Goal: Communication & Community: Share content

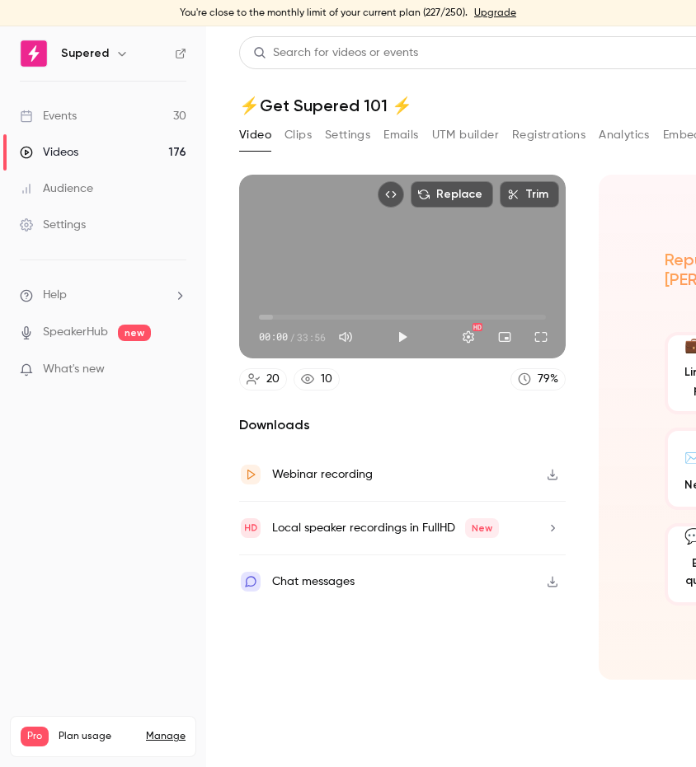
click at [78, 117] on link "Events 30" at bounding box center [103, 116] width 206 height 36
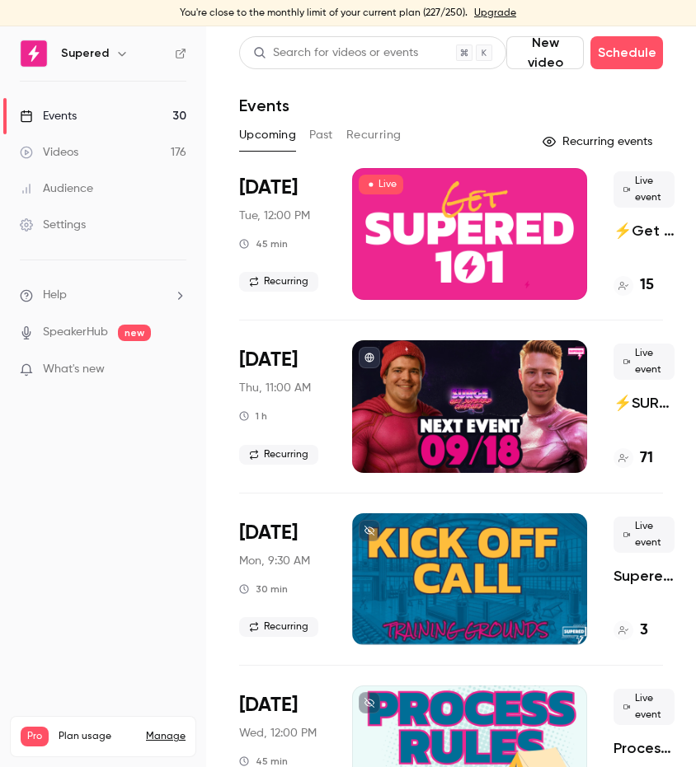
click at [485, 408] on div at bounding box center [469, 406] width 235 height 132
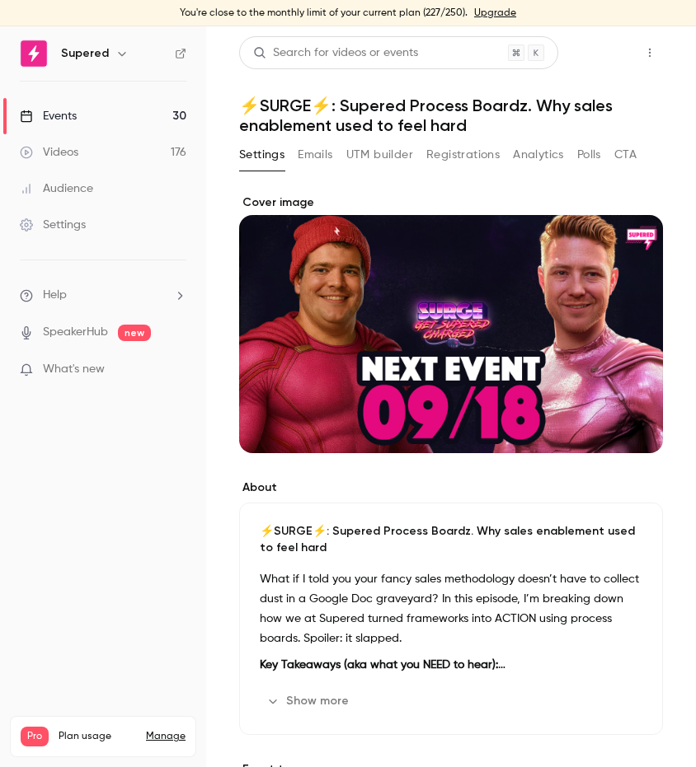
click at [587, 55] on button "Share" at bounding box center [590, 52] width 65 height 33
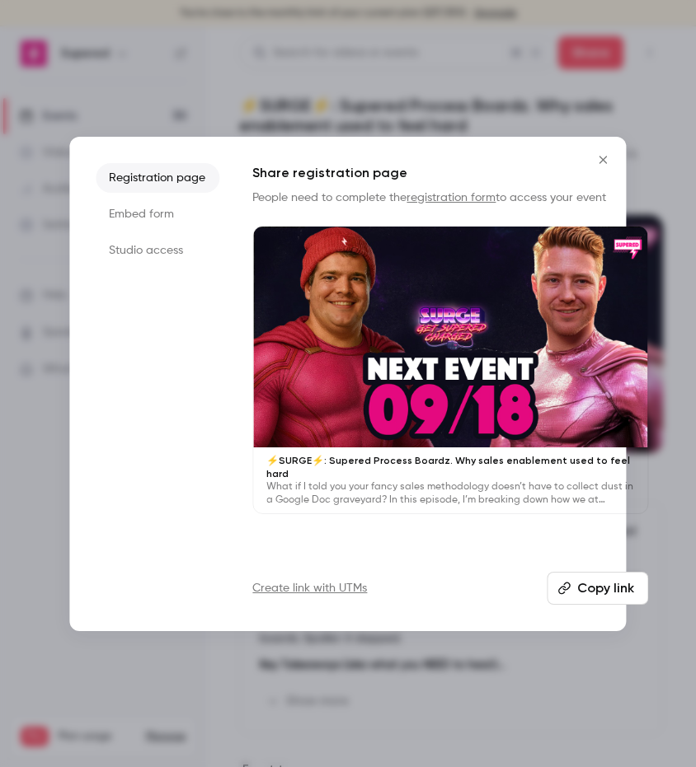
click at [586, 586] on button "Copy link" at bounding box center [596, 588] width 101 height 33
click at [603, 160] on icon "Close" at bounding box center [602, 159] width 7 height 7
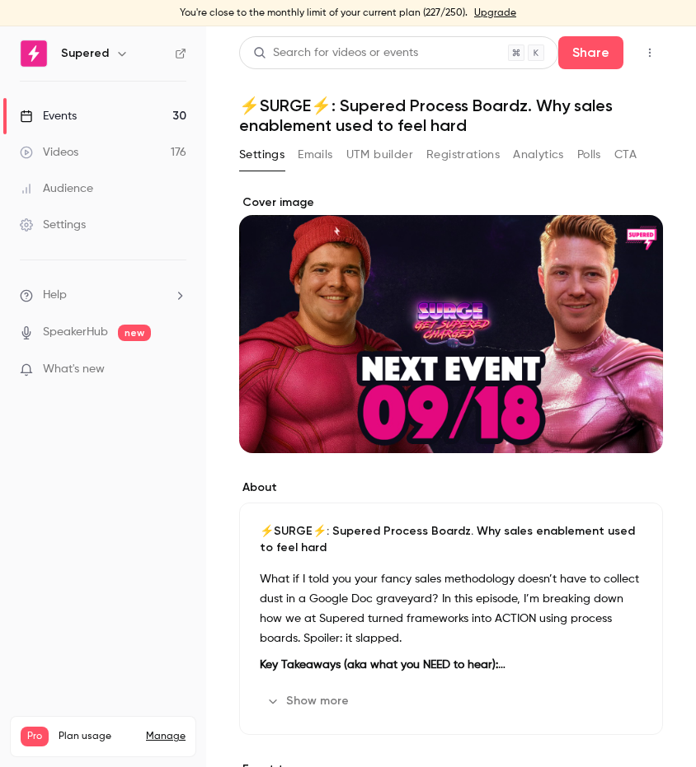
click at [29, 57] on img at bounding box center [34, 53] width 26 height 26
click at [55, 120] on div "Events" at bounding box center [48, 116] width 57 height 16
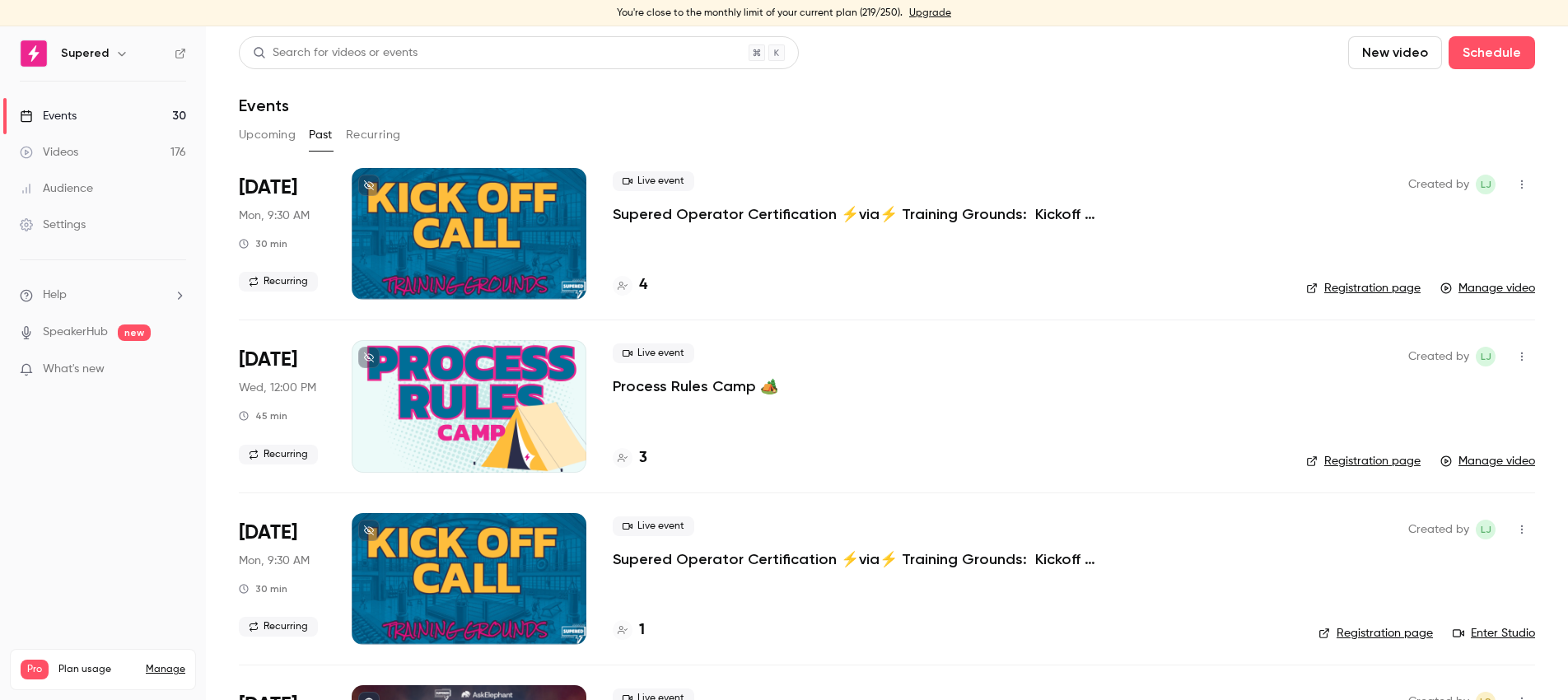
click at [270, 134] on button "Upcoming" at bounding box center [267, 135] width 57 height 26
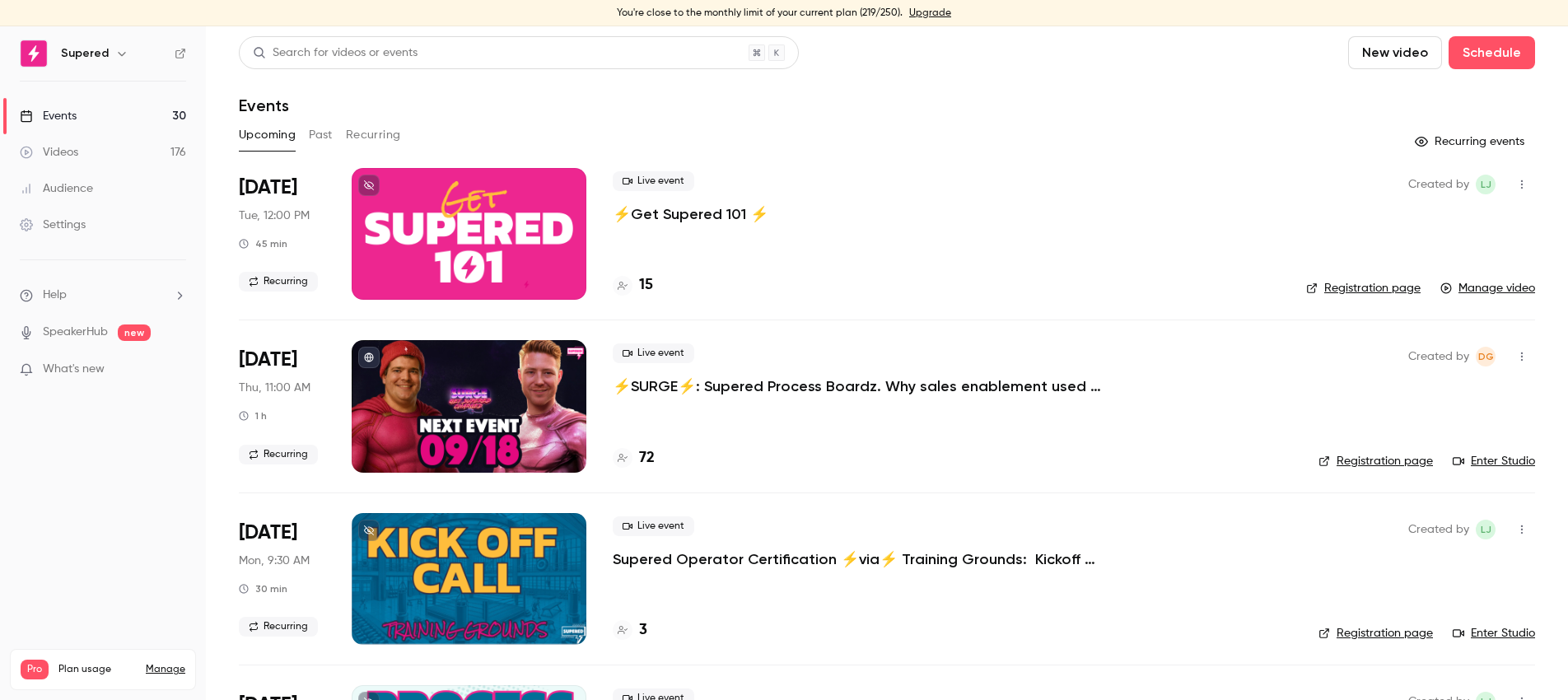
click at [1398, 289] on link "Registration page" at bounding box center [1363, 288] width 115 height 16
click at [515, 226] on div at bounding box center [469, 234] width 235 height 132
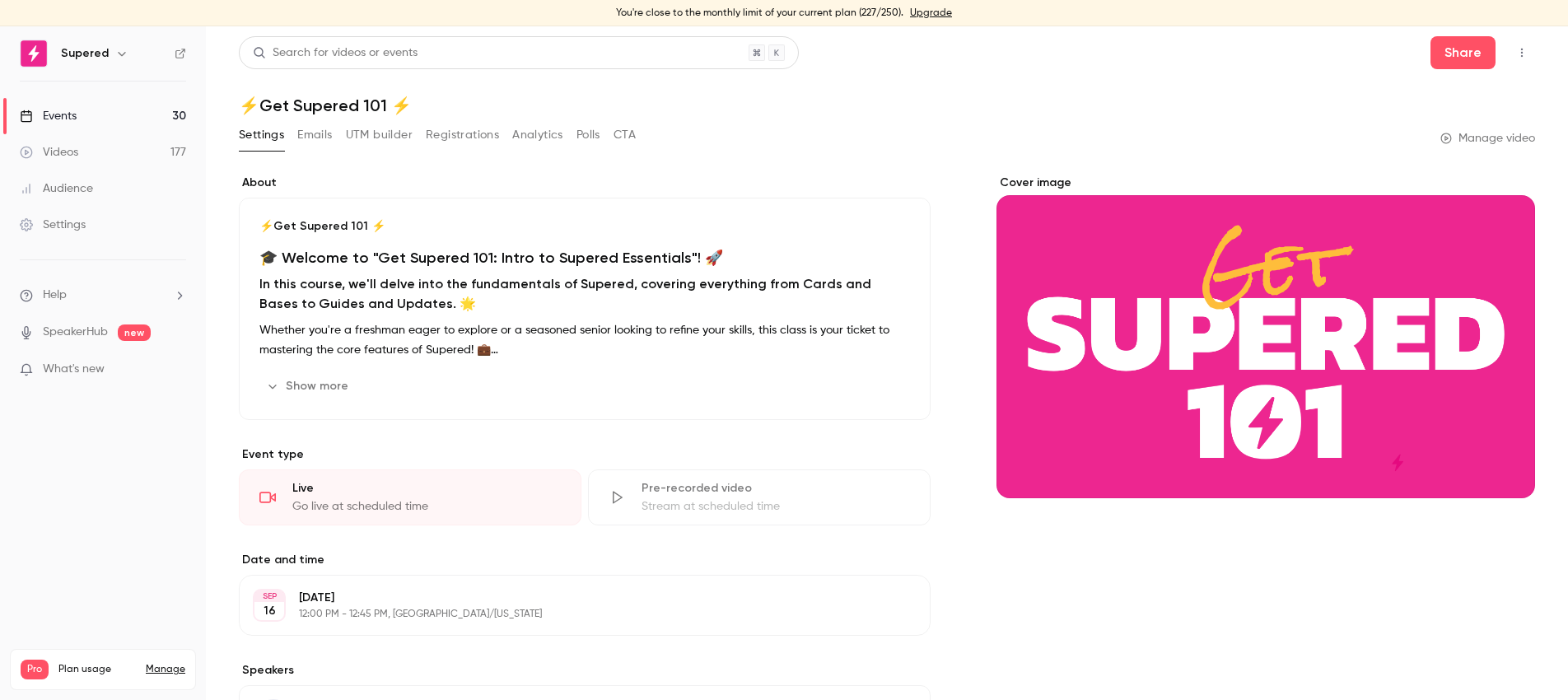
click at [490, 130] on button "Registrations" at bounding box center [462, 135] width 73 height 26
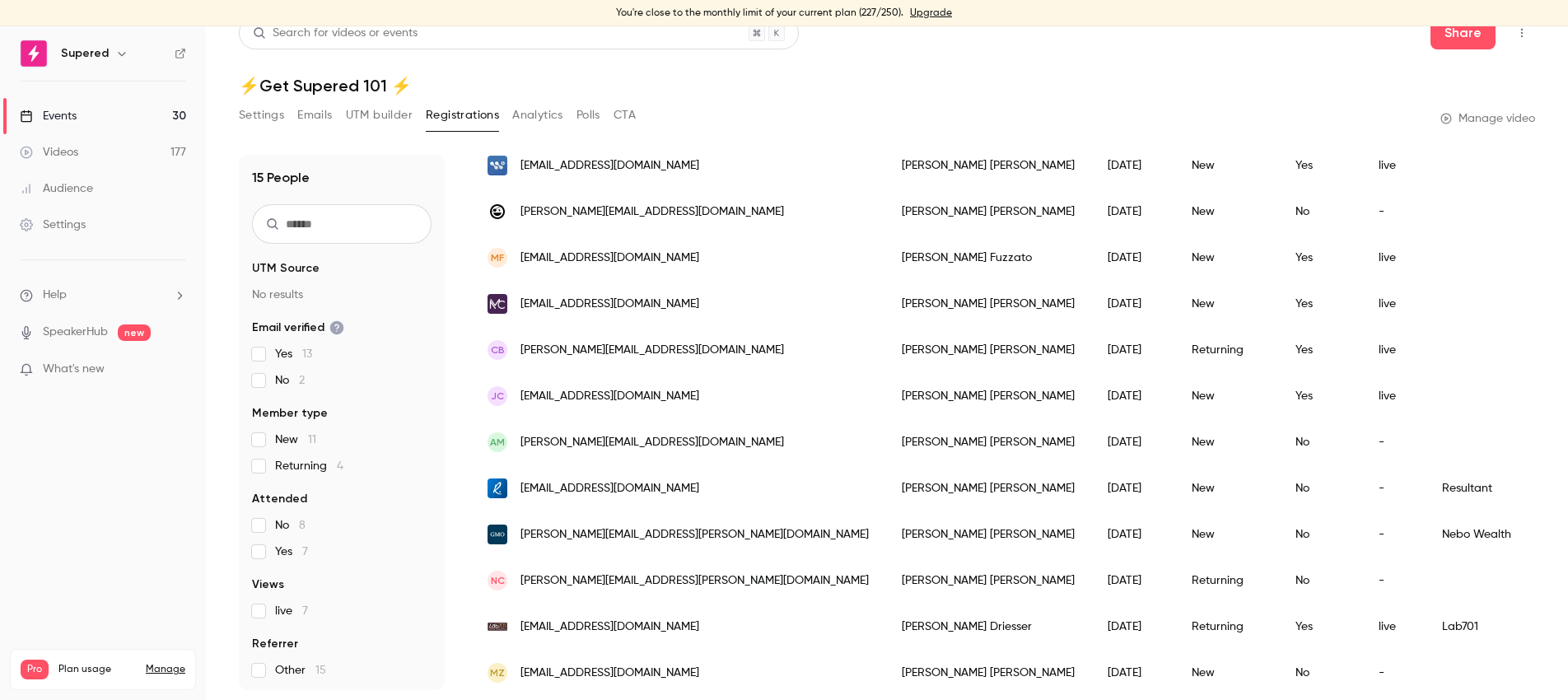
scroll to position [208, 0]
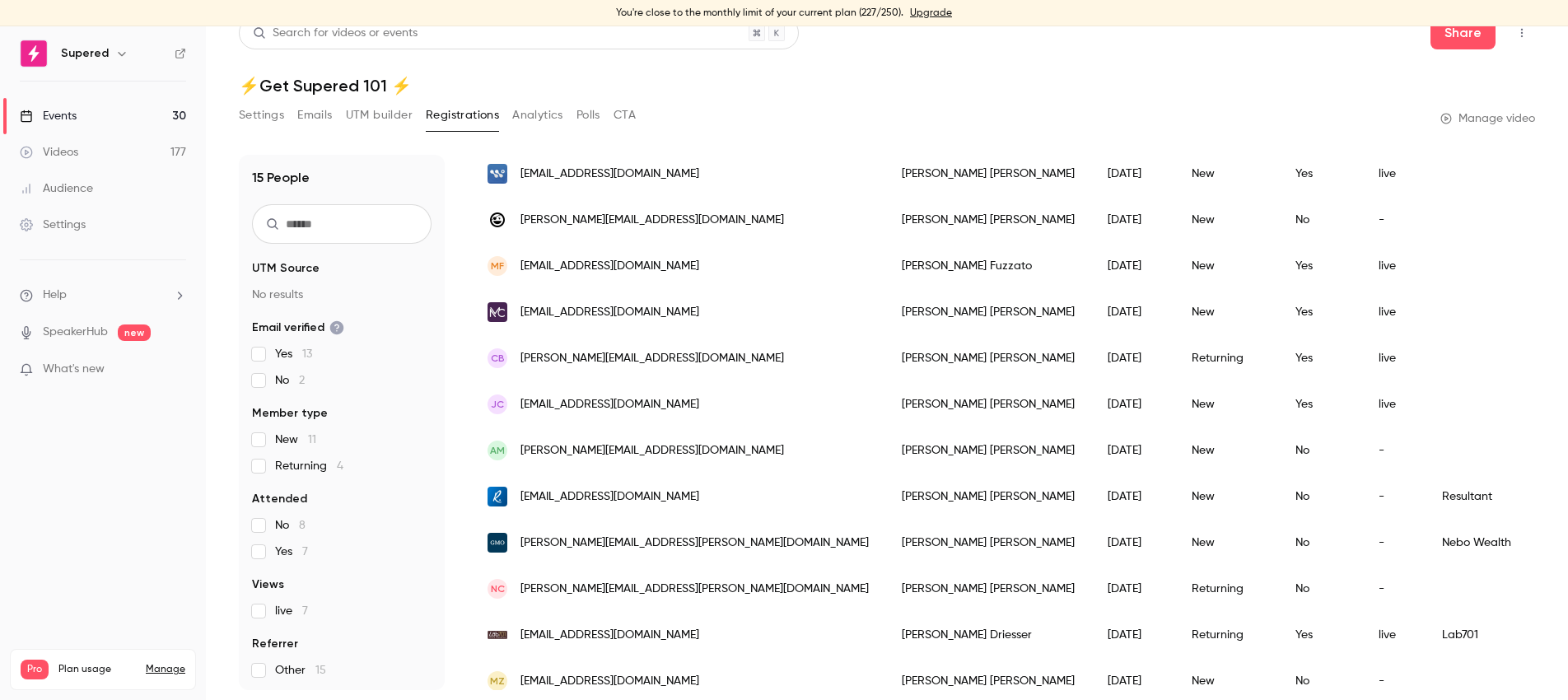
click at [574, 313] on span "[EMAIL_ADDRESS][DOMAIN_NAME]" at bounding box center [610, 312] width 179 height 17
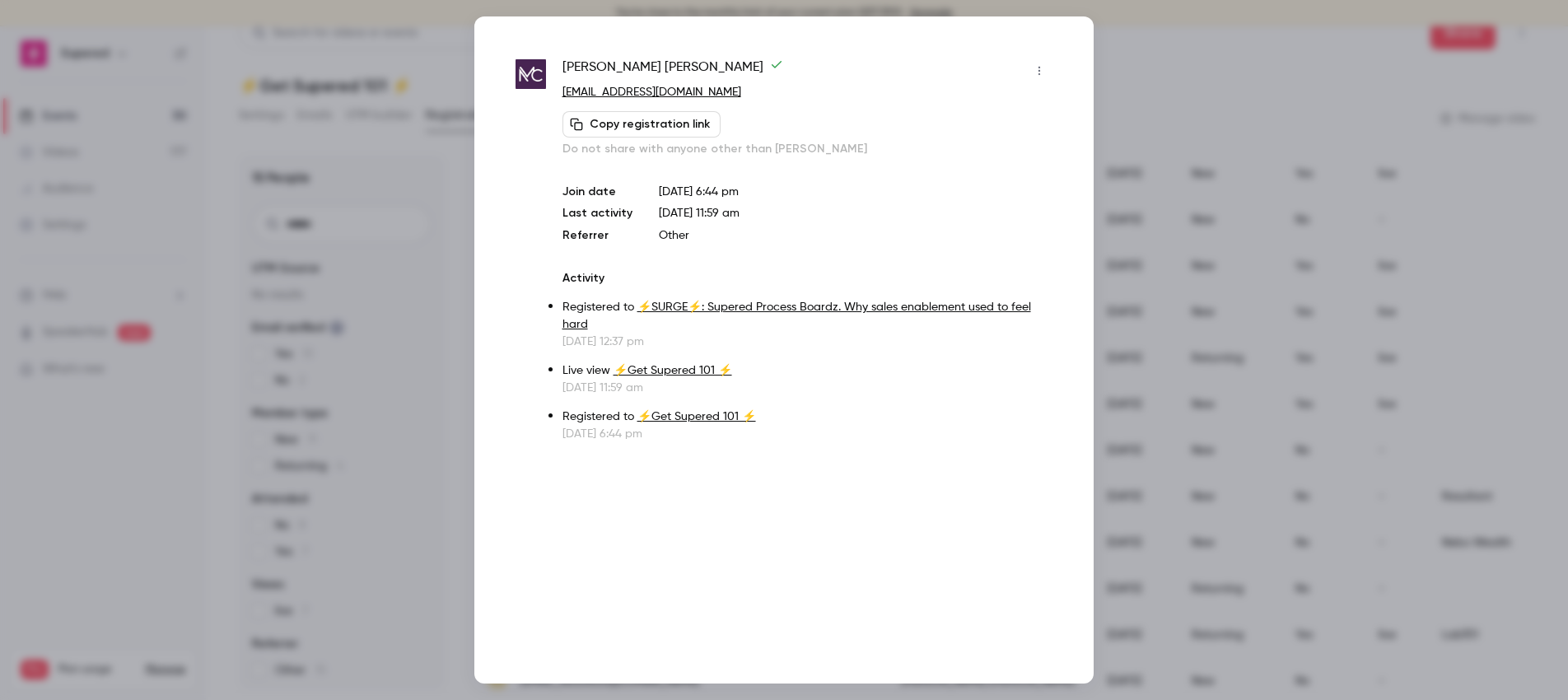
click at [443, 173] on div at bounding box center [784, 350] width 1568 height 700
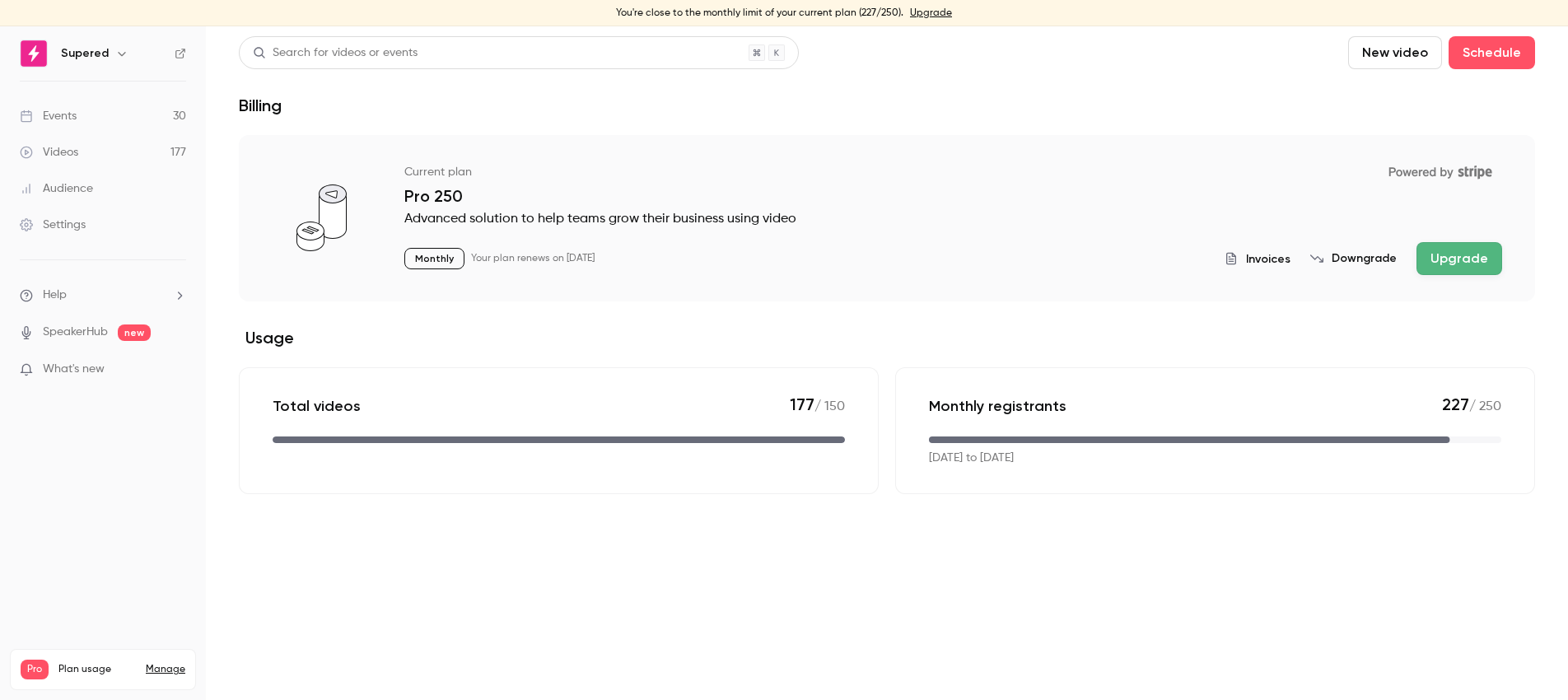
click at [92, 59] on h6 "Supered" at bounding box center [85, 53] width 48 height 16
